Goal: Transaction & Acquisition: Download file/media

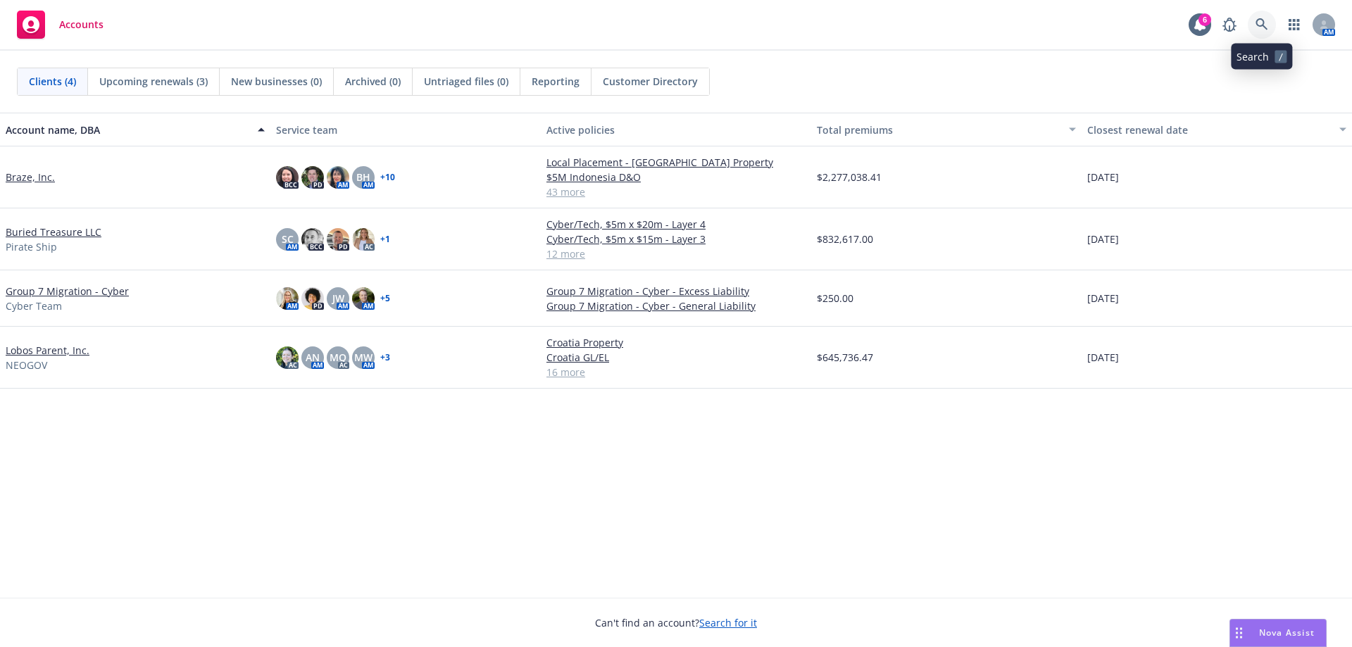
click at [1258, 20] on icon at bounding box center [1262, 24] width 12 height 12
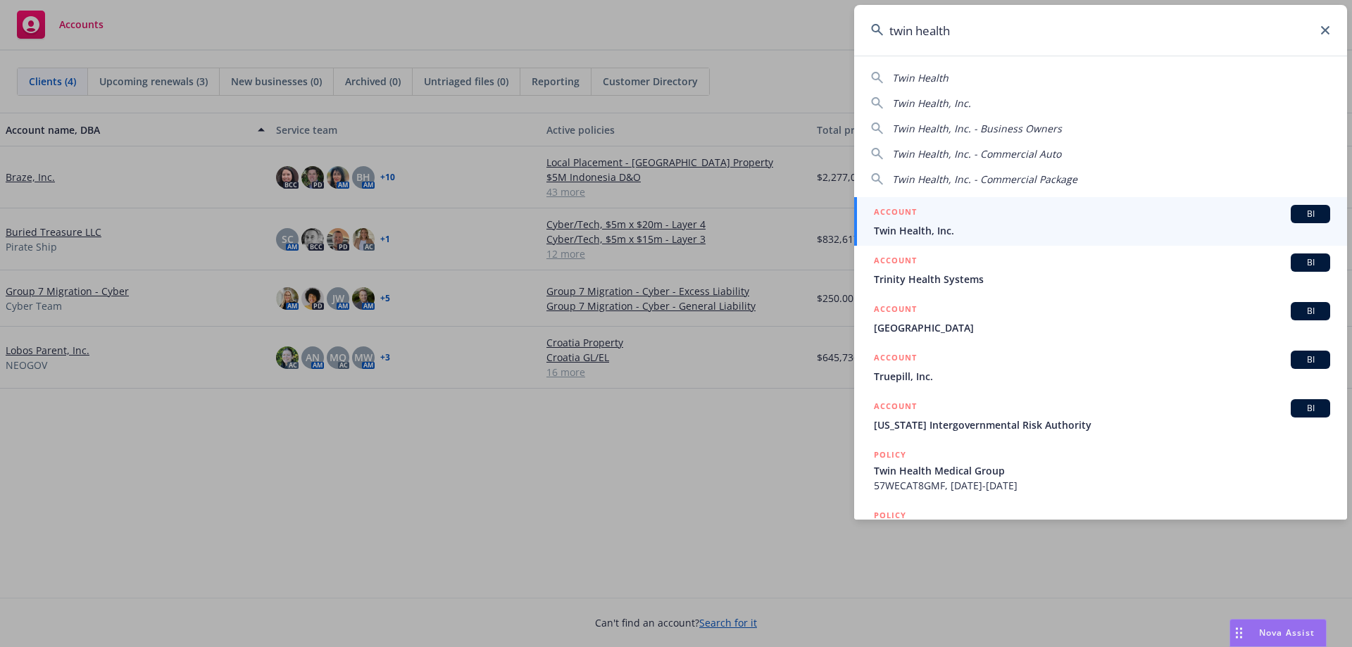
type input "twin health"
click at [1036, 218] on div "ACCOUNT BI" at bounding box center [1102, 214] width 456 height 18
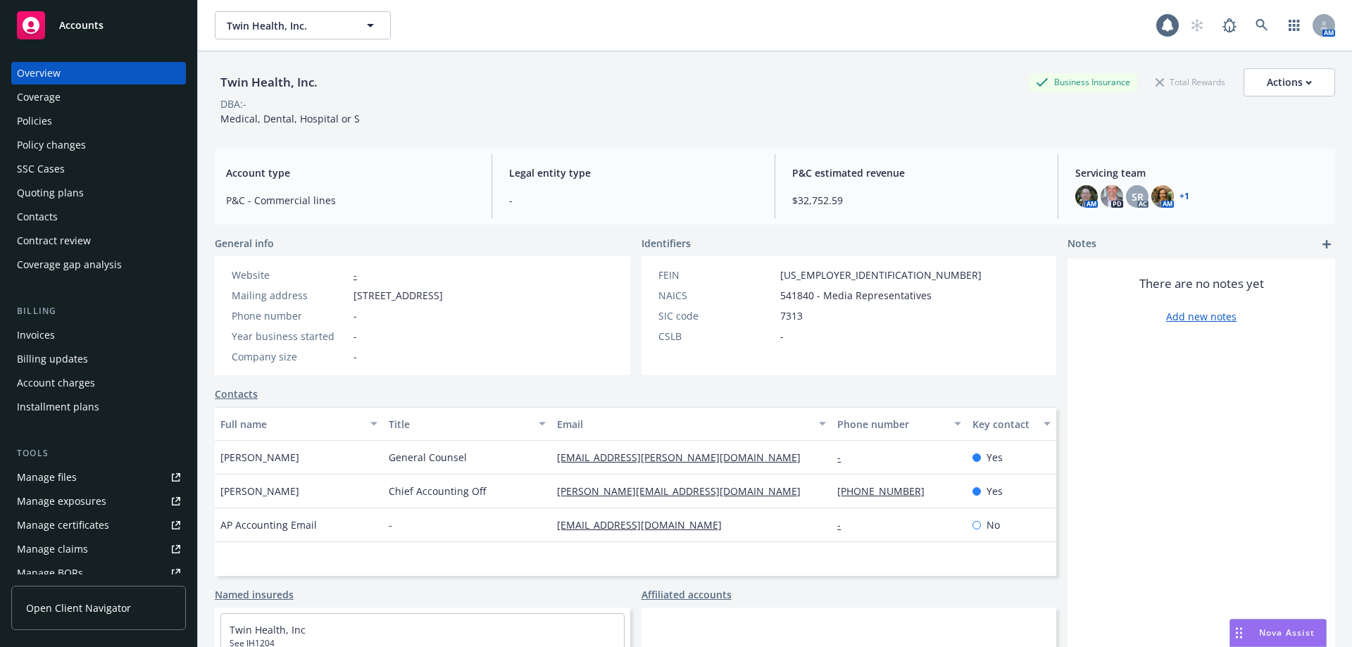
click at [23, 120] on div "Policies" at bounding box center [34, 121] width 35 height 23
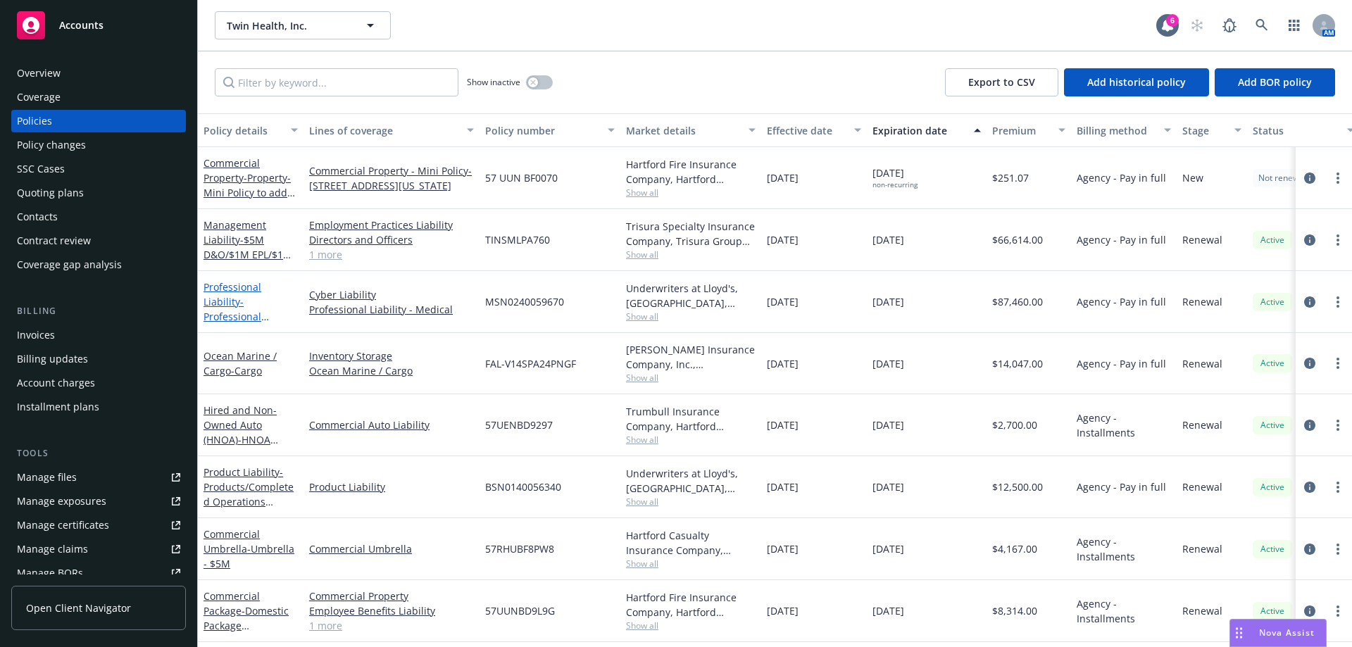
click at [243, 292] on link "Professional Liability - Professional Liability/Cyber/Tech E&O" at bounding box center [251, 316] width 94 height 73
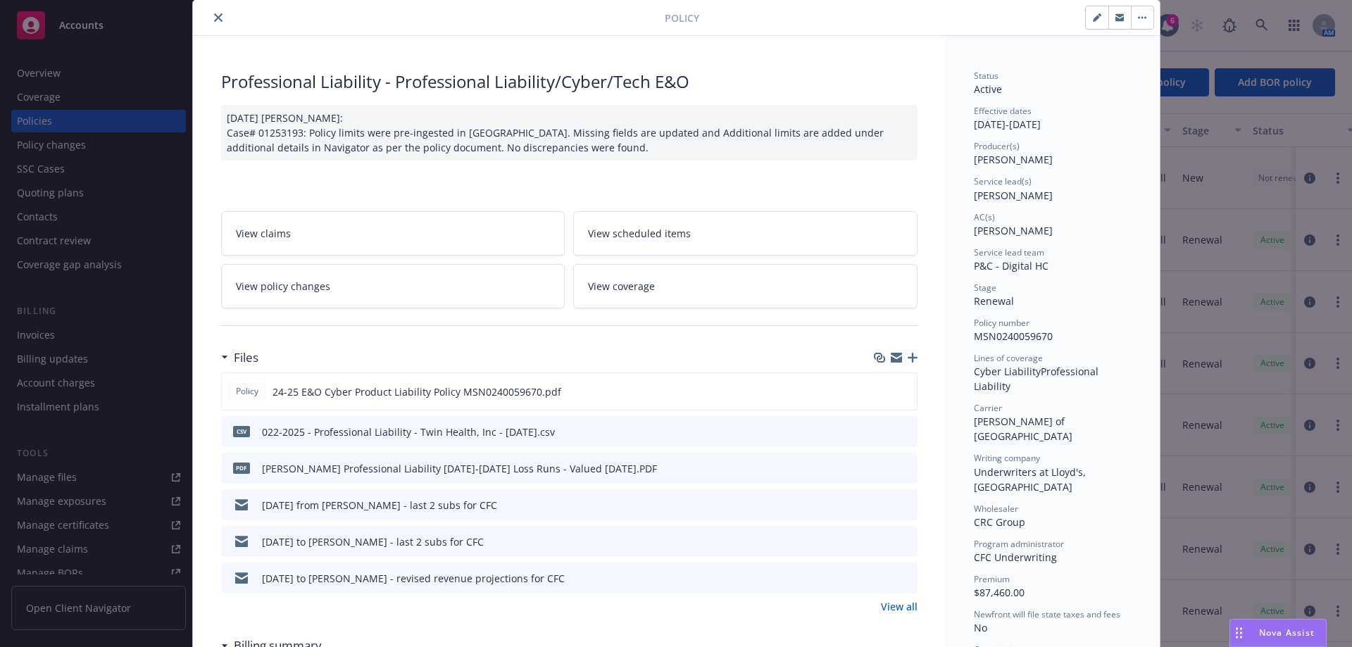
scroll to position [70, 0]
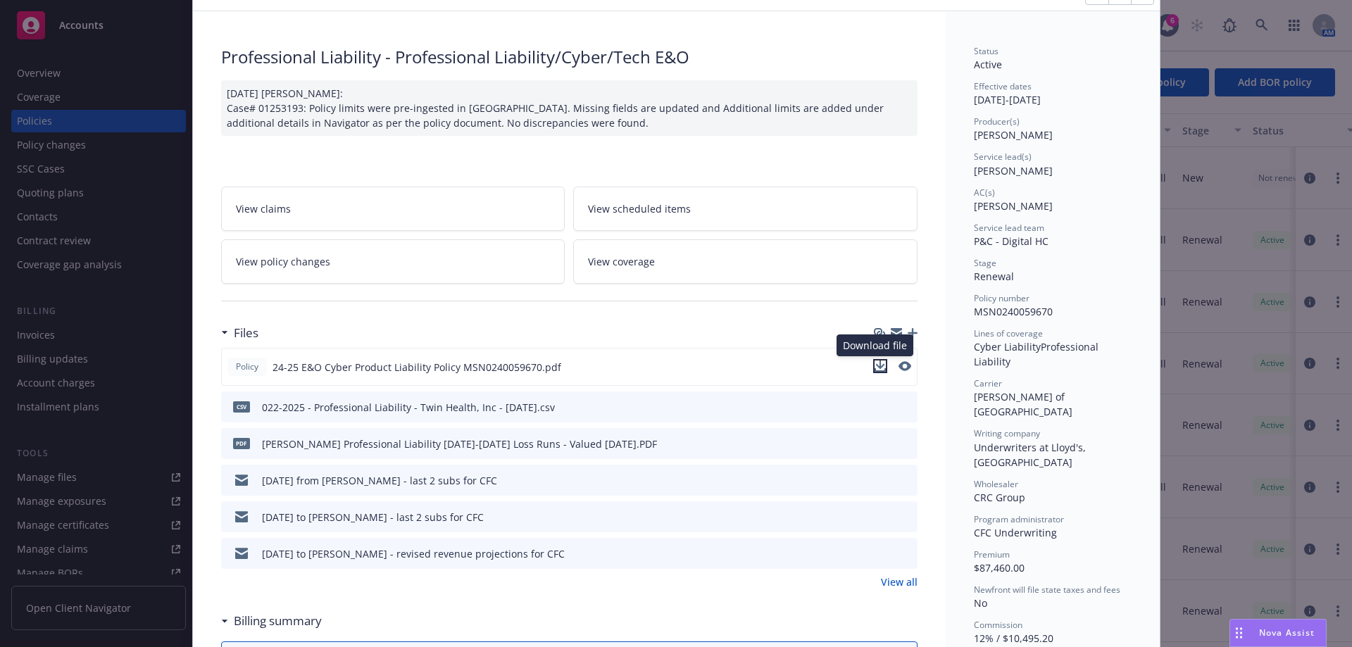
click at [875, 370] on icon "download file" at bounding box center [880, 366] width 11 height 11
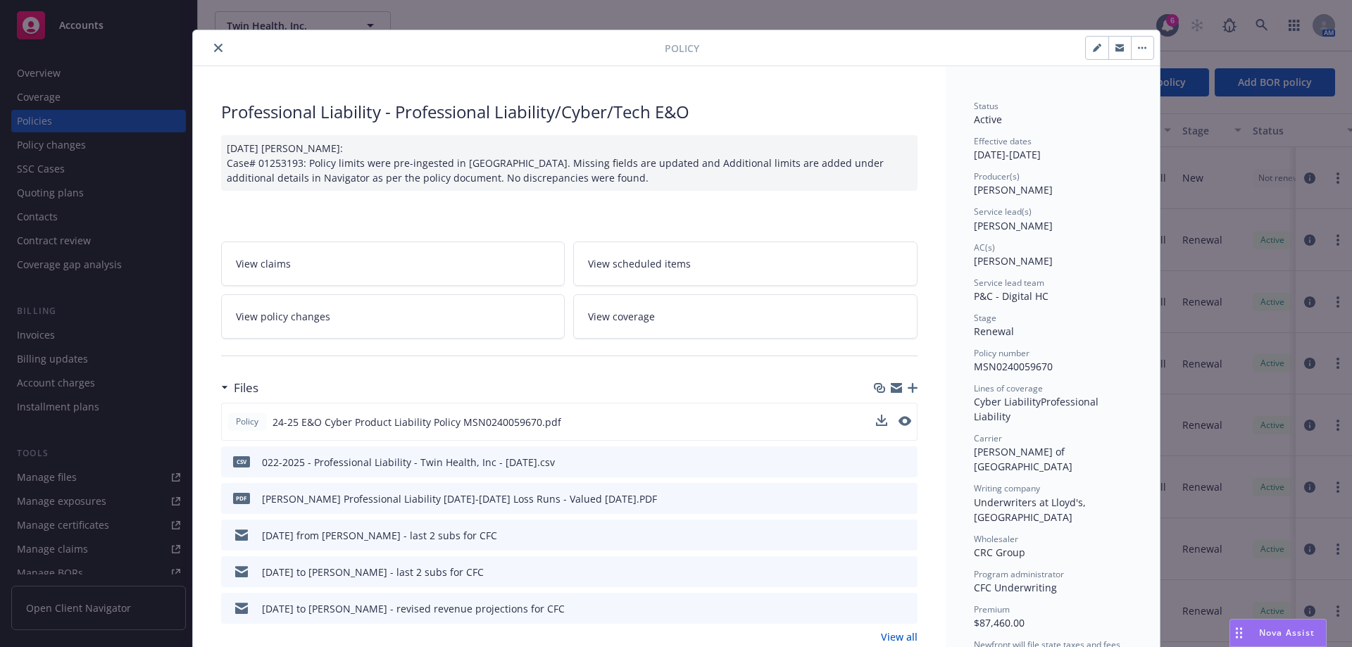
scroll to position [0, 0]
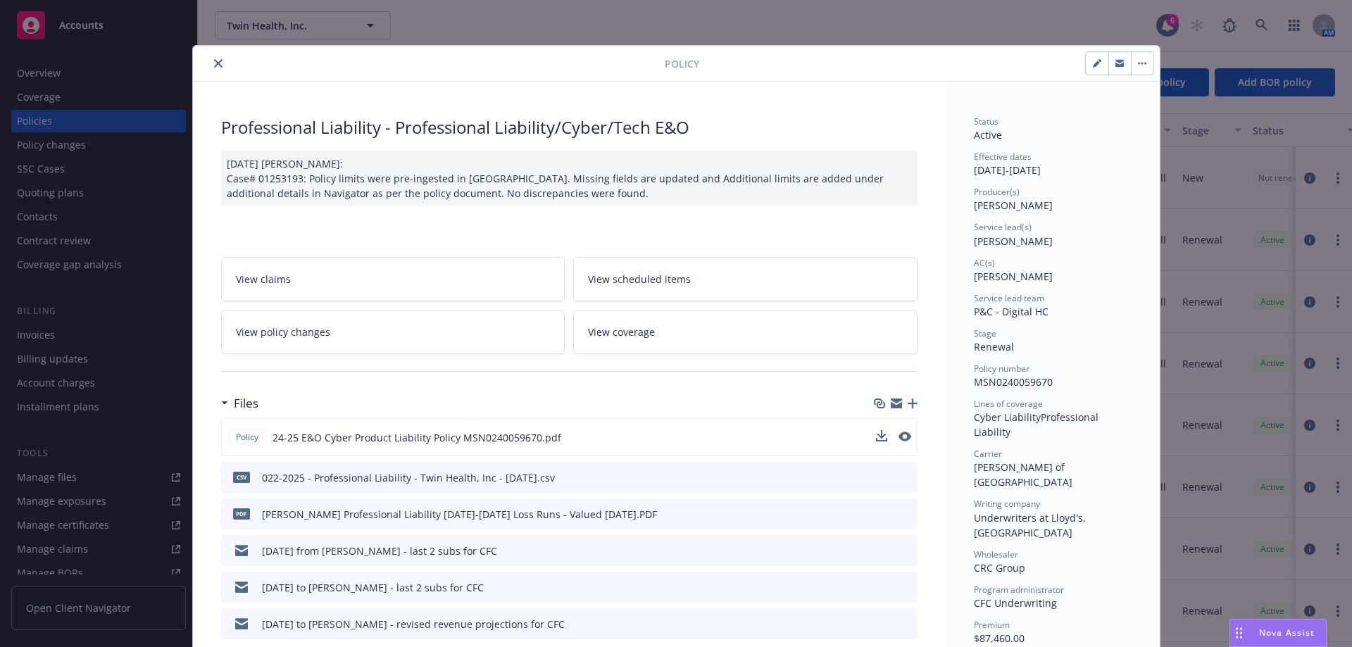
click at [215, 58] on button "close" at bounding box center [218, 63] width 17 height 17
